Goal: Find specific page/section: Find specific page/section

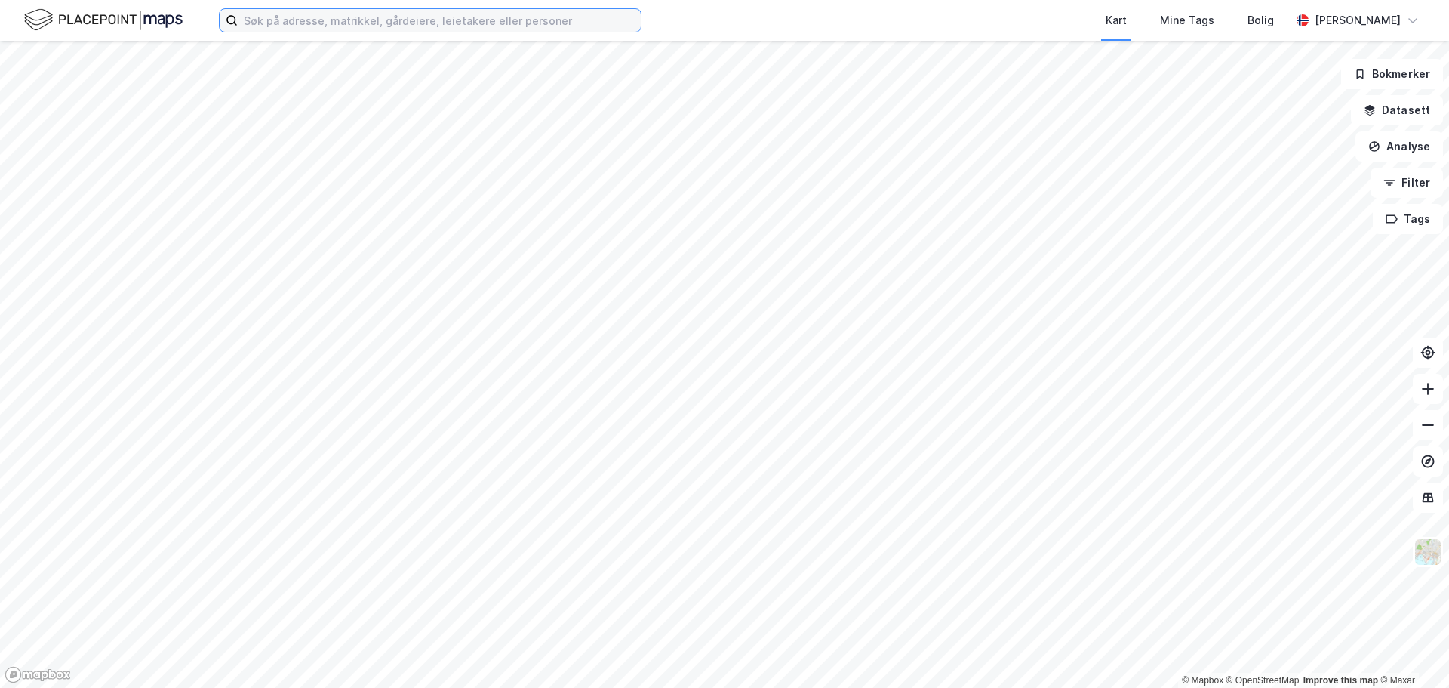
click at [392, 25] on input at bounding box center [439, 20] width 403 height 23
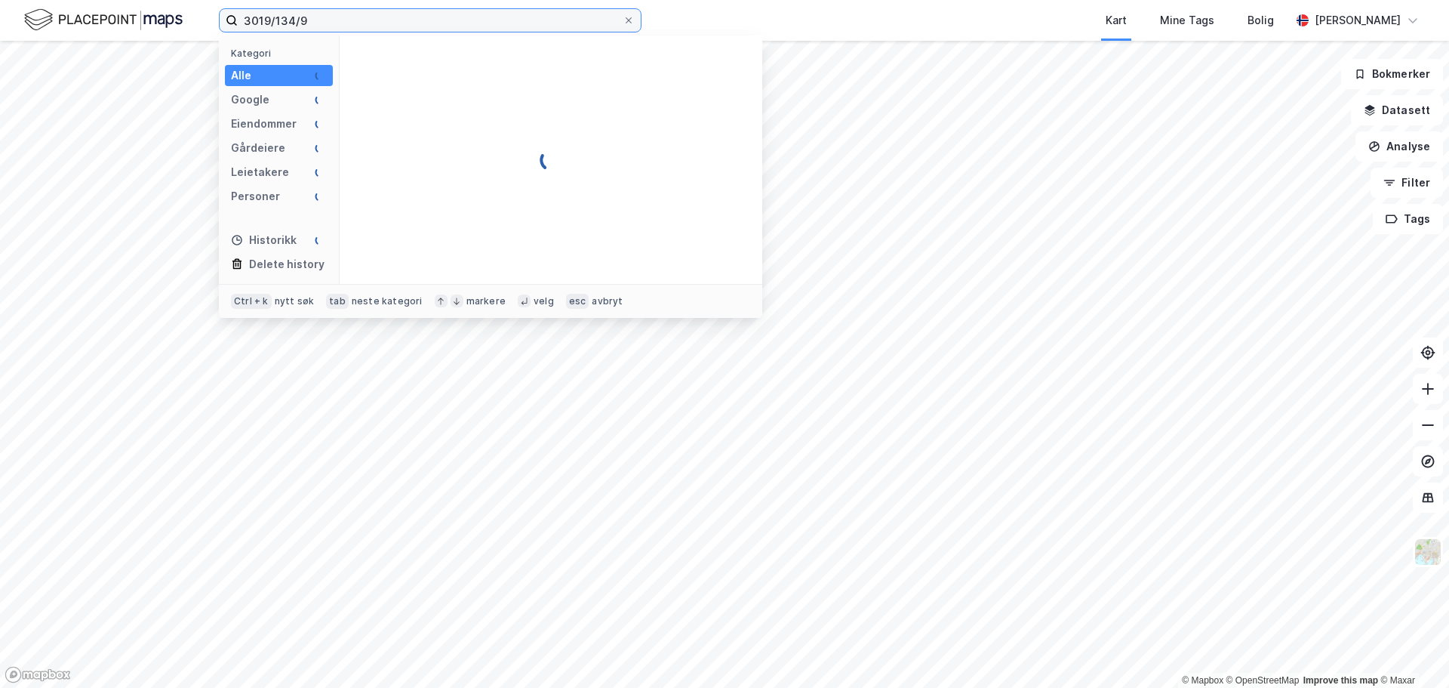
type input "3019/134/9"
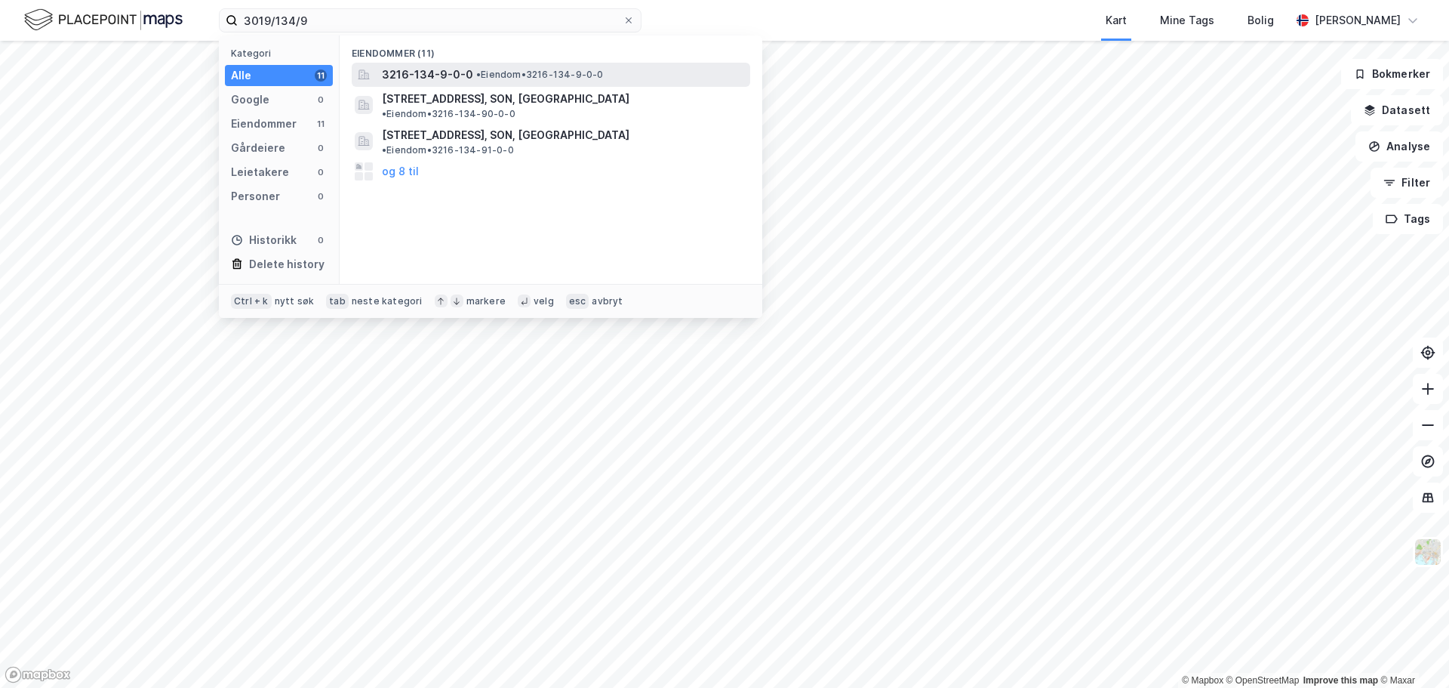
click at [435, 82] on span "3216-134-9-0-0" at bounding box center [427, 75] width 91 height 18
